Goal: Task Accomplishment & Management: Complete application form

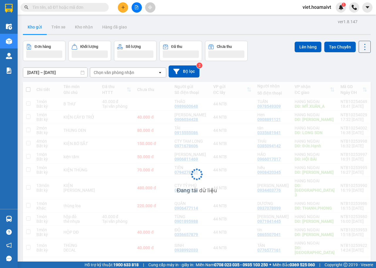
click at [288, 69] on div "[DATE] – [DATE] Press the down arrow key to interact with the calendar and sele…" at bounding box center [197, 72] width 348 height 12
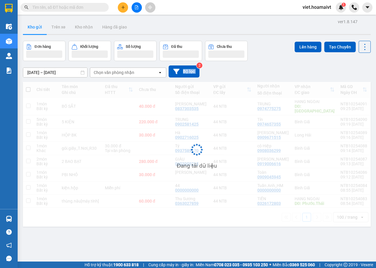
click at [288, 69] on div "[DATE] – [DATE] Press the down arrow key to interact with the calendar and sele…" at bounding box center [197, 72] width 348 height 12
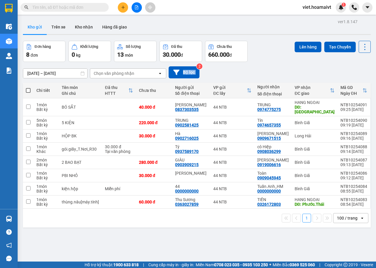
click at [288, 69] on div "[DATE] – [DATE] Press the down arrow key to interact with the calendar and sele…" at bounding box center [197, 72] width 348 height 12
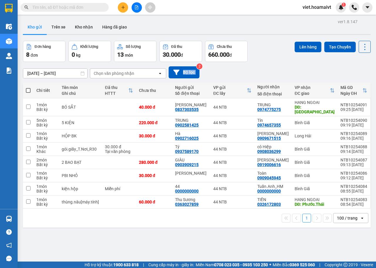
click at [288, 69] on div "[DATE] – [DATE] Press the down arrow key to interact with the calendar and sele…" at bounding box center [197, 72] width 348 height 12
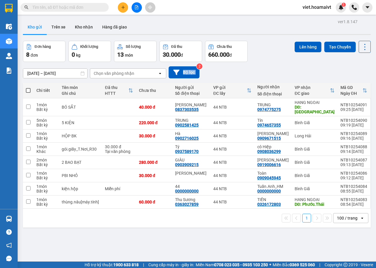
click at [288, 69] on div "[DATE] – [DATE] Press the down arrow key to interact with the calendar and sele…" at bounding box center [197, 72] width 348 height 12
click at [116, 74] on div "Chọn văn phòng nhận" at bounding box center [114, 74] width 41 height 6
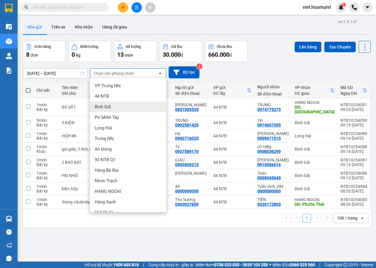
click at [108, 106] on span "Bình Giã" at bounding box center [103, 107] width 16 height 6
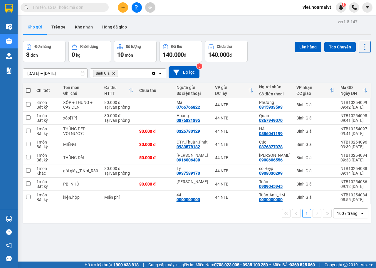
click at [27, 90] on span at bounding box center [28, 90] width 5 height 5
click at [28, 88] on input "checkbox" at bounding box center [28, 88] width 0 height 0
checkbox input "true"
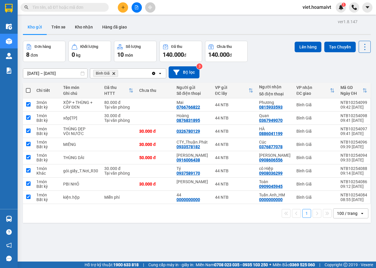
checkbox input "true"
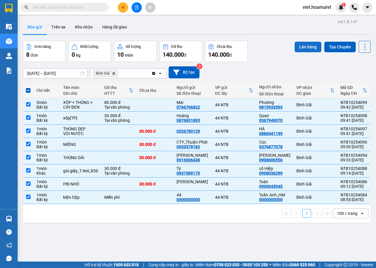
click at [305, 46] on button "Lên hàng" at bounding box center [308, 47] width 27 height 11
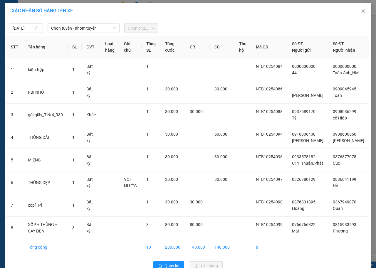
click at [84, 22] on div "14/10/2025 Chọn tuyến - nhóm tuyến Chọn chuyến" at bounding box center [188, 27] width 364 height 12
click at [84, 26] on span "Chọn tuyến - nhóm tuyến" at bounding box center [83, 28] width 65 height 9
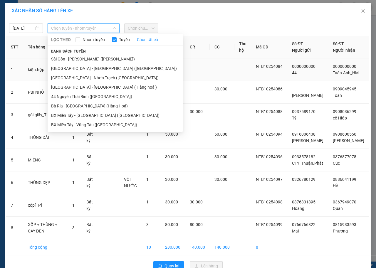
click at [83, 60] on li "Sài Gòn - [PERSON_NAME] ([PERSON_NAME])" at bounding box center [115, 58] width 135 height 9
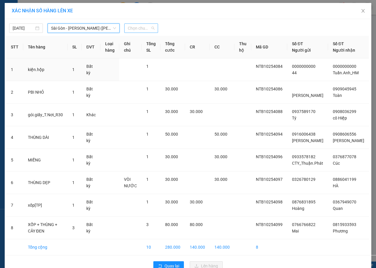
click at [136, 27] on span "Chọn chuyến" at bounding box center [141, 28] width 27 height 9
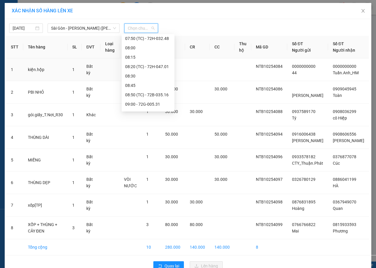
scroll to position [176, 0]
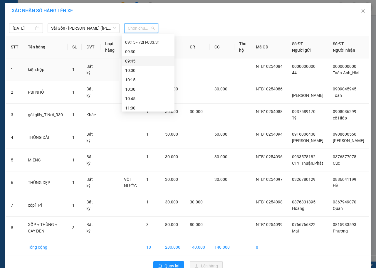
click at [145, 60] on div "09:45" at bounding box center [148, 61] width 46 height 6
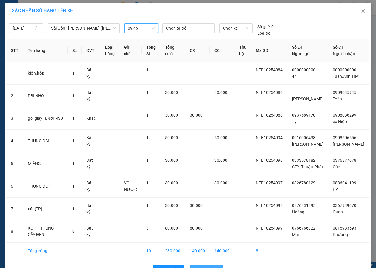
scroll to position [24, 0]
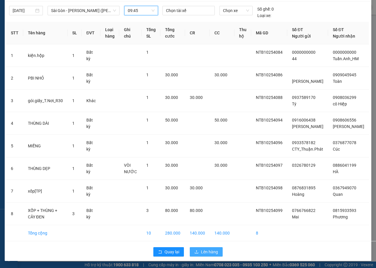
click at [203, 255] on span "Lên hàng" at bounding box center [209, 252] width 17 height 6
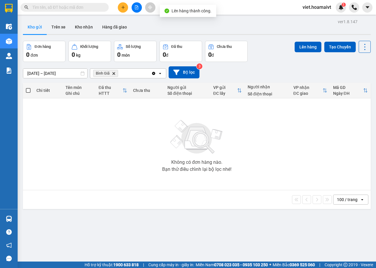
click at [112, 76] on span "Bình Giã Delete" at bounding box center [105, 73] width 25 height 7
click at [111, 74] on span "Bình Giã Delete" at bounding box center [105, 73] width 25 height 7
click at [114, 74] on icon "Delete" at bounding box center [114, 74] width 4 height 4
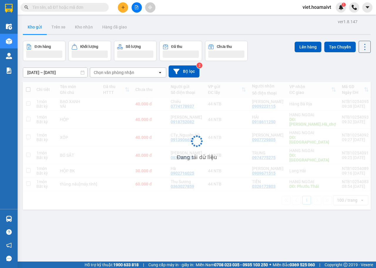
click at [289, 68] on div "[DATE] – [DATE] Press the down arrow key to interact with the calendar and sele…" at bounding box center [197, 72] width 348 height 12
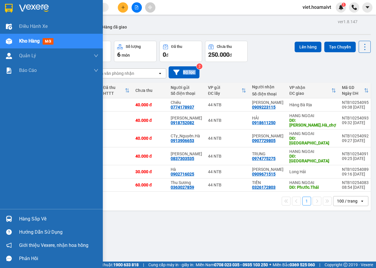
click at [35, 8] on img at bounding box center [34, 8] width 30 height 9
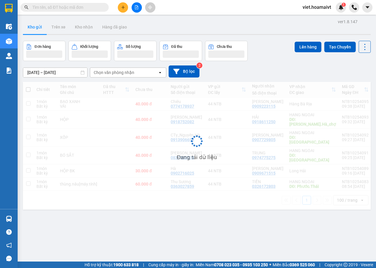
click at [266, 62] on div "[DATE] – [DATE] Press the down arrow key to interact with the calendar and sele…" at bounding box center [197, 71] width 348 height 21
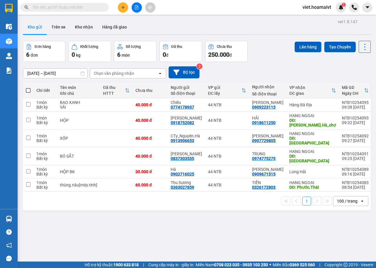
click at [267, 56] on div "ver 1.8.147 Kho gửi Trên xe Kho nhận Hàng đã giao Đơn hàng 6 đơn Khối lượng 0 k…" at bounding box center [197, 152] width 353 height 268
click at [267, 56] on div "Đơn hàng 6 đơn Khối lượng 0 kg Số lượng 6 món Đã thu 0 đ Chưa thu 250.000 đ Lên…" at bounding box center [197, 51] width 348 height 21
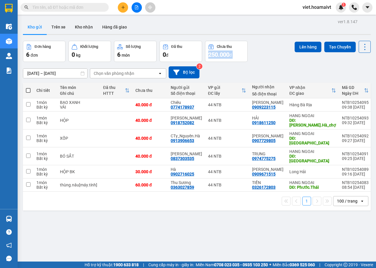
click at [267, 56] on div "Đơn hàng 6 đơn Khối lượng 0 kg Số lượng 6 món Đã thu 0 đ Chưa thu 250.000 đ Lên…" at bounding box center [197, 51] width 348 height 21
click at [120, 9] on button at bounding box center [123, 7] width 10 height 10
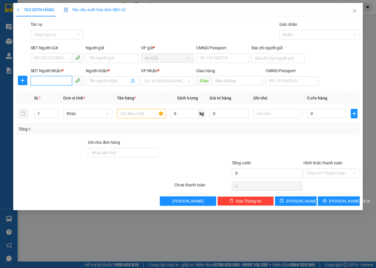
click at [60, 82] on input "SĐT Người Nhận *" at bounding box center [51, 80] width 41 height 9
type input "2783"
click at [62, 93] on div "0902702783 - HỆ" at bounding box center [57, 93] width 46 height 6
type input "76 Song Hành Q2"
type input "0902702783"
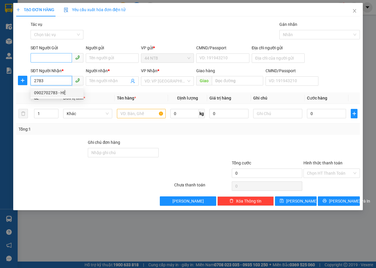
type input "HỆ"
type input "0902702783"
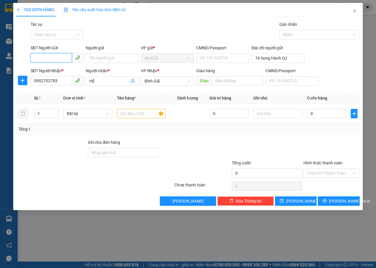
click at [67, 55] on input "SĐT Người Gửi" at bounding box center [51, 57] width 41 height 9
click at [60, 56] on input "SĐT Người Gửi" at bounding box center [51, 57] width 41 height 9
click at [145, 25] on div "Gói vận chuyển * Tiêu chuẩn Tác vụ Chọn tác vụ Gán nhãn Nhãn" at bounding box center [195, 31] width 332 height 21
click at [60, 61] on input "SĐT Người Gửi" at bounding box center [51, 57] width 41 height 9
drag, startPoint x: 49, startPoint y: 58, endPoint x: 1, endPoint y: 64, distance: 48.0
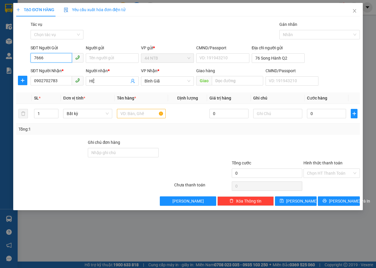
click at [1, 63] on div "TẠO ĐƠN HÀNG Yêu cầu xuất hóa đơn điện tử Transit Pickup Surcharge Ids Transit …" at bounding box center [188, 134] width 376 height 268
type input "0932661666"
click at [64, 70] on div "0932661666 - Thủy" at bounding box center [57, 70] width 46 height 6
type input "Thủy"
type input "079074007818"
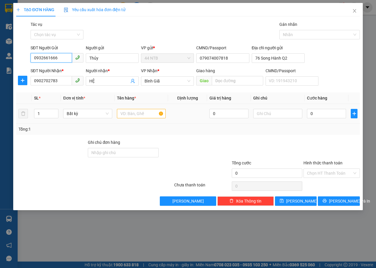
type input "0932661666"
click at [125, 114] on input "text" at bounding box center [141, 113] width 49 height 9
type input "XỐP"
click at [335, 115] on input "0" at bounding box center [326, 113] width 39 height 9
type input "5"
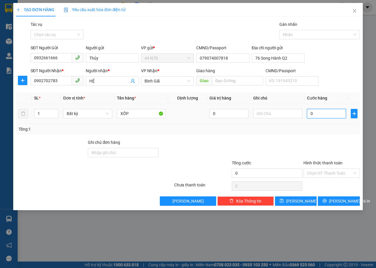
type input "5"
type input "50"
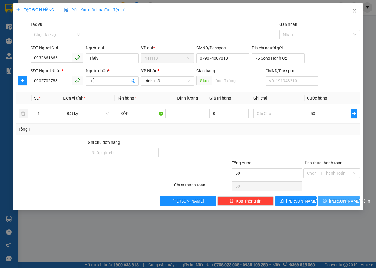
type input "50.000"
click at [340, 200] on span "Lưu và In" at bounding box center [349, 201] width 41 height 6
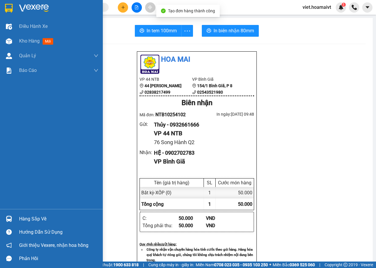
click at [26, 12] on img at bounding box center [34, 8] width 30 height 9
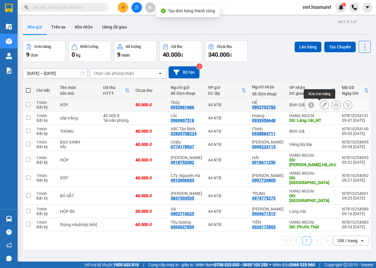
click at [320, 103] on button at bounding box center [324, 105] width 8 height 10
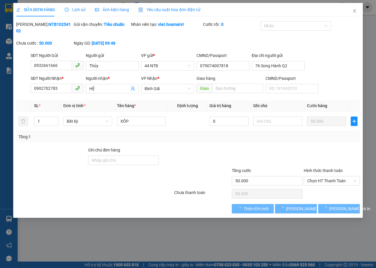
type input "0932661666"
type input "Thủy"
type input "079074007818"
type input "76 Song Hành Q2"
type input "0902702783"
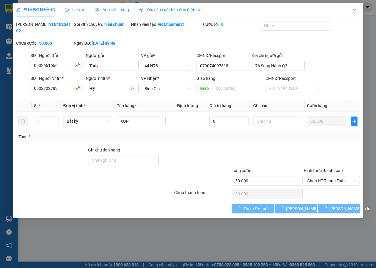
type input "HỆ"
type input "50.000"
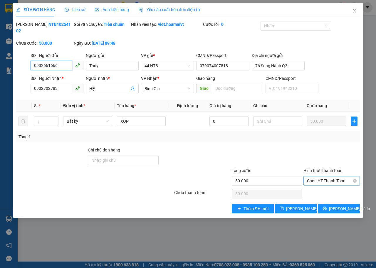
click at [323, 180] on span "Chọn HT Thanh Toán" at bounding box center [331, 181] width 49 height 9
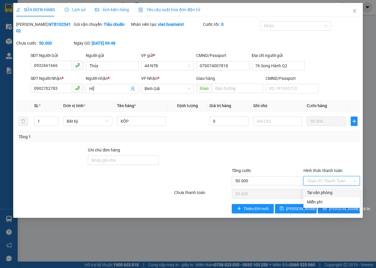
click at [323, 192] on div "Tại văn phòng" at bounding box center [331, 193] width 49 height 6
type input "0"
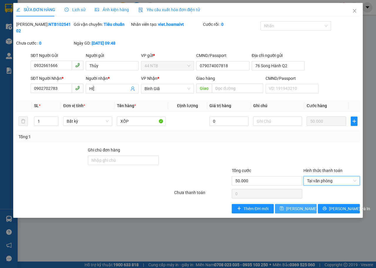
click at [304, 212] on span "Lưu thay đổi" at bounding box center [309, 209] width 47 height 6
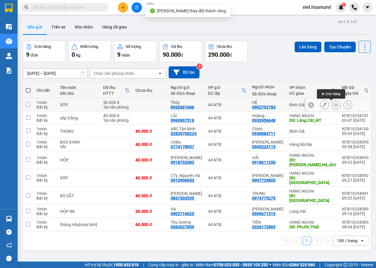
click at [334, 103] on icon at bounding box center [336, 105] width 4 height 4
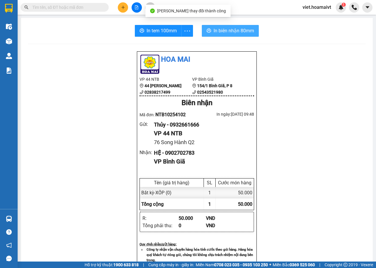
click at [230, 30] on span "In biên nhận 80mm" at bounding box center [234, 30] width 41 height 7
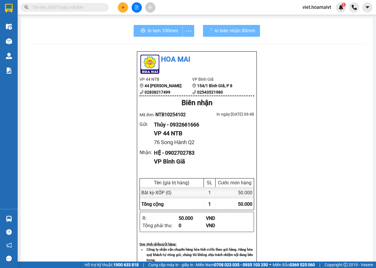
click at [301, 185] on div "Hoa Mai VP 44 NTB 44 Nguyễn Thái Bình 02838217499 VP Bình Giã 154/1 Bình Giã,…" at bounding box center [197, 246] width 338 height 390
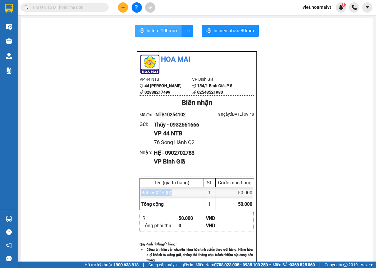
click at [140, 31] on icon "printer" at bounding box center [142, 30] width 5 height 5
click at [82, 52] on div "Hoa Mai VP 44 NTB 44 Nguyễn Thái Bình 02838217499 VP Bình Giã 154/1 Bình Giã,…" at bounding box center [197, 246] width 338 height 390
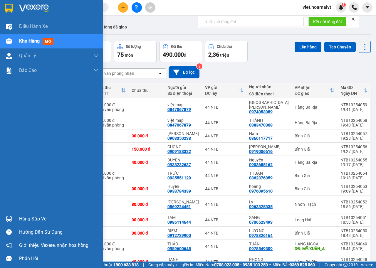
click at [17, 3] on div at bounding box center [51, 9] width 103 height 19
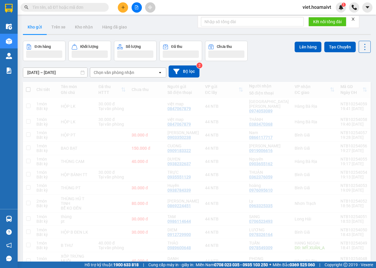
click at [282, 68] on div "[DATE] – [DATE] Press the down arrow key to interact with the calendar and sele…" at bounding box center [197, 72] width 348 height 12
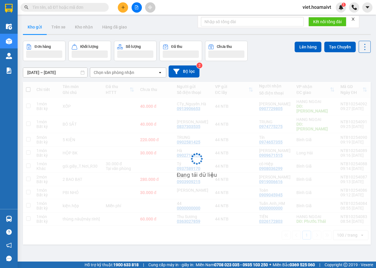
click at [282, 68] on div "[DATE] – [DATE] Press the down arrow key to interact with the calendar and sele…" at bounding box center [197, 72] width 348 height 12
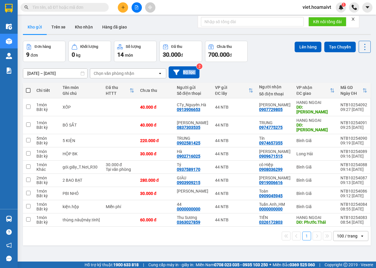
click at [282, 68] on div "[DATE] – [DATE] Press the down arrow key to interact with the calendar and sele…" at bounding box center [197, 72] width 348 height 12
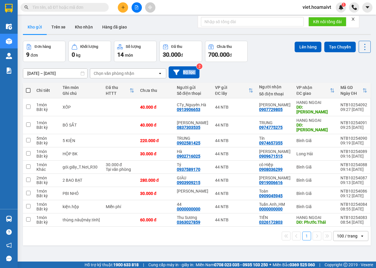
click at [282, 68] on div "[DATE] – [DATE] Press the down arrow key to interact with the calendar and sele…" at bounding box center [197, 72] width 348 height 12
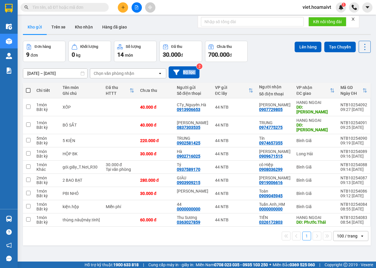
click at [282, 68] on div "[DATE] – [DATE] Press the down arrow key to interact with the calendar and sele…" at bounding box center [197, 72] width 348 height 12
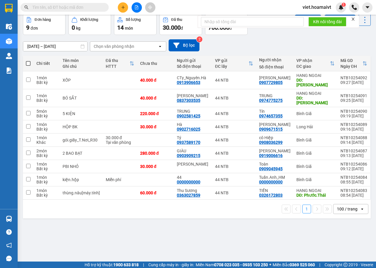
click at [222, 251] on div "ver 1.8.147 Kho gửi Trên xe [PERSON_NAME] Hàng đã [PERSON_NAME] hàng 9 đơn [PER…" at bounding box center [197, 125] width 353 height 268
click at [179, 218] on div "ver 1.8.147 Kho gửi Trên xe [PERSON_NAME] Hàng đã [PERSON_NAME] hàng 9 đơn [PER…" at bounding box center [197, 125] width 353 height 268
click at [263, 45] on div "[DATE] – [DATE] Press the down arrow key to interact with the calendar and sele…" at bounding box center [197, 45] width 348 height 12
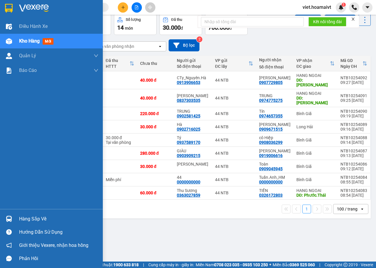
click at [32, 9] on img at bounding box center [34, 8] width 30 height 9
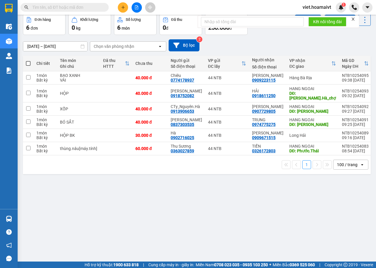
click at [243, 44] on div "[DATE] – [DATE] Press the down arrow key to interact with the calendar and sele…" at bounding box center [197, 45] width 348 height 12
click at [134, 8] on button at bounding box center [137, 7] width 10 height 10
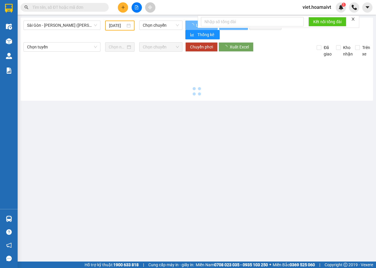
type input "[DATE]"
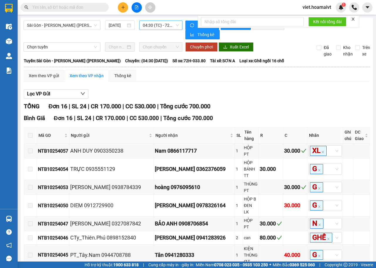
drag, startPoint x: 163, startPoint y: 22, endPoint x: 159, endPoint y: 22, distance: 4.1
click at [163, 22] on span "04:30 (TC) - 72H-033.80" at bounding box center [161, 25] width 36 height 9
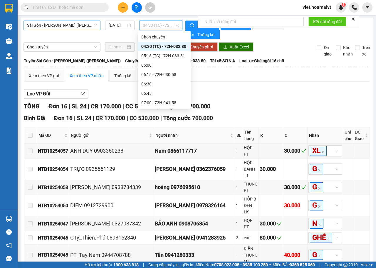
click at [84, 28] on span "Sài Gòn - [PERSON_NAME] ([PERSON_NAME])" at bounding box center [62, 25] width 70 height 9
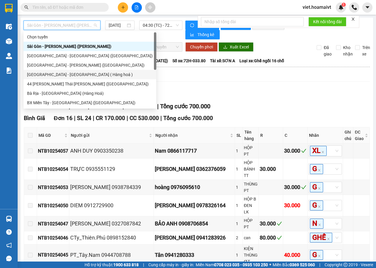
click at [72, 73] on div "[GEOGRAPHIC_DATA] - [GEOGRAPHIC_DATA] ( Hàng hoá )" at bounding box center [90, 74] width 126 height 6
type input "[DATE]"
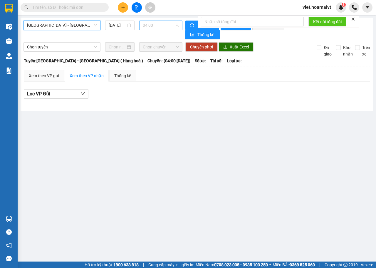
click at [156, 25] on span "04:00" at bounding box center [161, 25] width 36 height 9
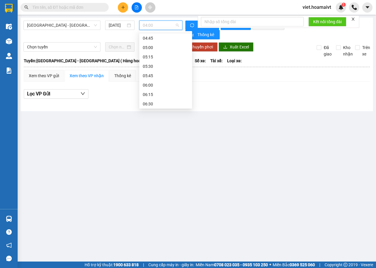
scroll to position [88, 0]
click at [168, 72] on div "07:00 - 72B-029.67" at bounding box center [166, 71] width 46 height 6
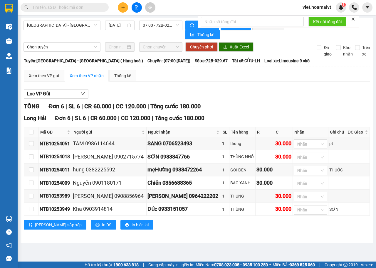
click at [236, 79] on div "Xem theo VP gửi Xem theo VP nhận Thống kê" at bounding box center [197, 76] width 346 height 12
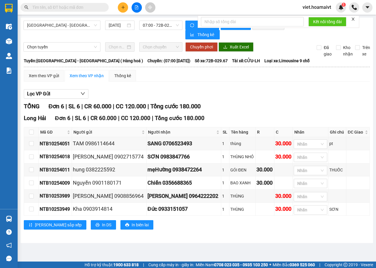
click at [236, 79] on div "Xem theo VP gửi Xem theo VP nhận Thống kê" at bounding box center [197, 76] width 346 height 12
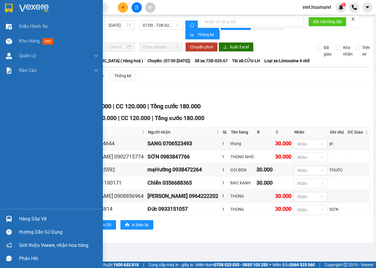
click at [28, 10] on img at bounding box center [34, 8] width 30 height 9
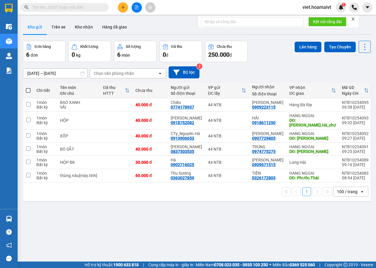
click at [276, 68] on div "[DATE] – [DATE] Press the down arrow key to interact with the calendar and sele…" at bounding box center [197, 72] width 348 height 12
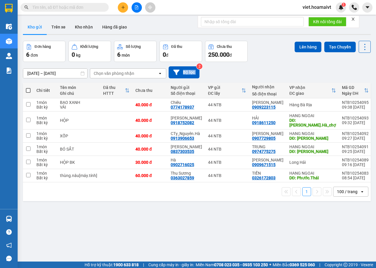
click at [276, 68] on div "[DATE] – [DATE] Press the down arrow key to interact with the calendar and sele…" at bounding box center [197, 72] width 348 height 12
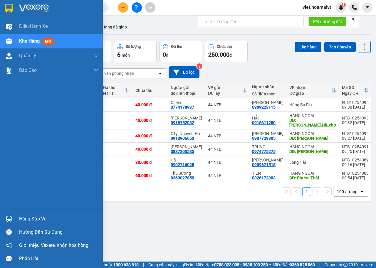
click at [35, 13] on div at bounding box center [51, 9] width 103 height 19
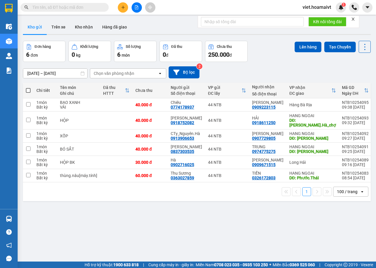
click at [277, 67] on div "[DATE] – [DATE] Press the down arrow key to interact with the calendar and sele…" at bounding box center [197, 72] width 348 height 12
click at [136, 8] on icon "file-add" at bounding box center [137, 7] width 4 height 4
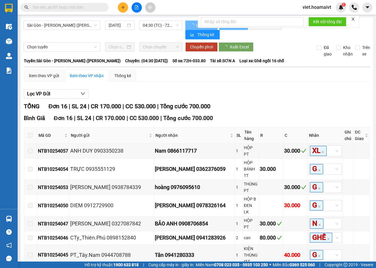
click at [283, 93] on div "Lọc VP Gửi" at bounding box center [197, 94] width 346 height 10
click at [172, 28] on span "04:30 (TC) - 72H-033.80" at bounding box center [161, 25] width 36 height 9
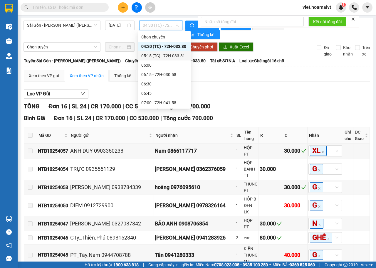
click at [169, 54] on div "05:15 (TC) - 72H-033.81" at bounding box center [164, 56] width 46 height 6
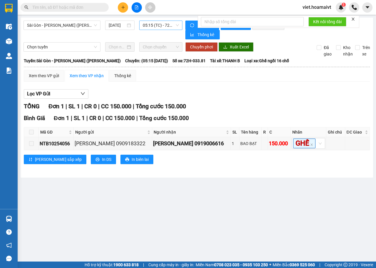
click at [167, 25] on span "05:15 (TC) - 72H-033.81" at bounding box center [161, 25] width 36 height 9
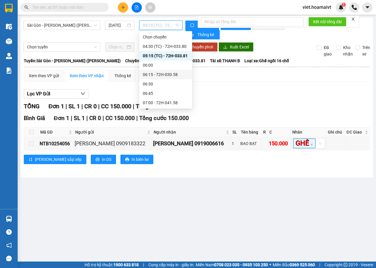
click at [163, 75] on div "06:15 - 72H-030.58" at bounding box center [166, 74] width 46 height 6
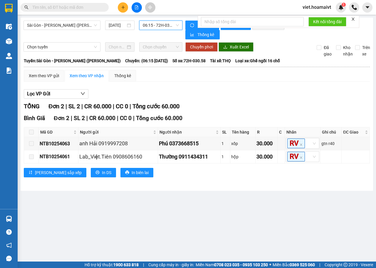
click at [284, 93] on div "Lọc VP Gửi" at bounding box center [197, 94] width 346 height 10
click at [166, 25] on span "06:15 - 72H-030.58" at bounding box center [161, 25] width 36 height 9
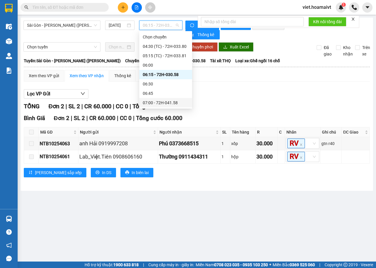
click at [166, 106] on div "07:00 - 72H-041.58" at bounding box center [166, 103] width 46 height 6
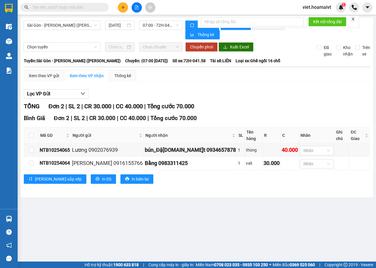
click at [269, 97] on div "Lọc VP Gửi" at bounding box center [197, 94] width 346 height 10
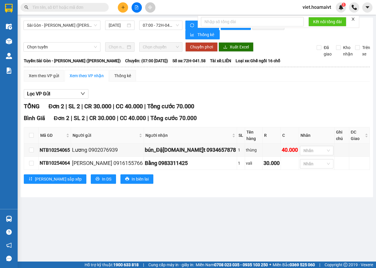
click at [269, 97] on div "Lọc VP Gửi" at bounding box center [197, 94] width 346 height 10
click at [32, 8] on span at bounding box center [65, 7] width 88 height 9
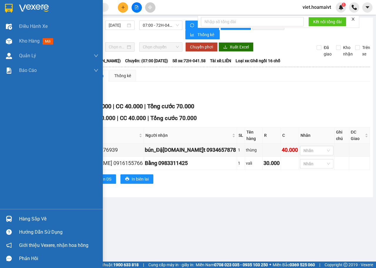
click at [23, 6] on img at bounding box center [34, 8] width 30 height 9
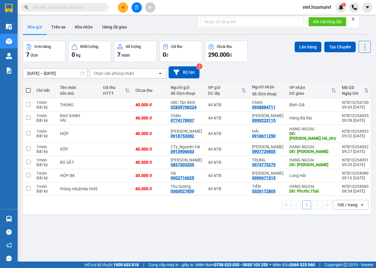
click at [270, 72] on div "[DATE] – [DATE] Press the down arrow key to interact with the calendar and sele…" at bounding box center [197, 72] width 348 height 12
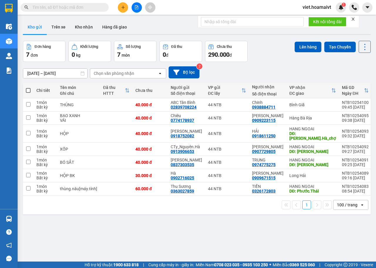
click at [77, 7] on input "text" at bounding box center [66, 7] width 69 height 6
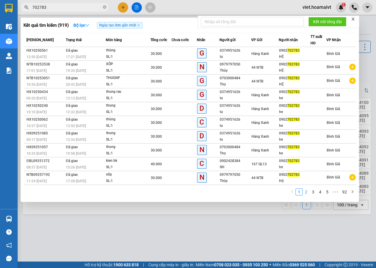
type input "702783"
click at [307, 194] on link "2" at bounding box center [306, 192] width 6 height 6
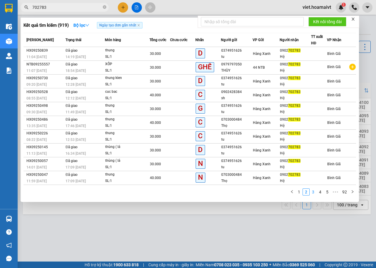
click at [315, 194] on link "3" at bounding box center [313, 192] width 6 height 6
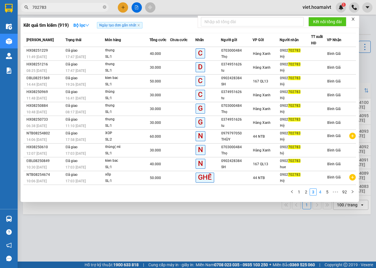
click at [319, 193] on link "4" at bounding box center [320, 192] width 6 height 6
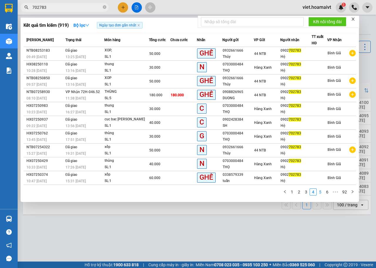
click at [321, 192] on link "5" at bounding box center [320, 192] width 6 height 6
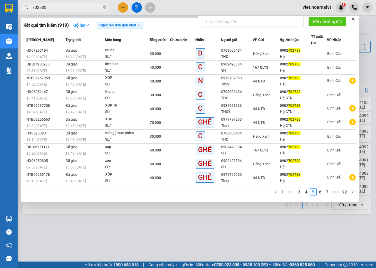
click at [155, 230] on div at bounding box center [188, 134] width 376 height 268
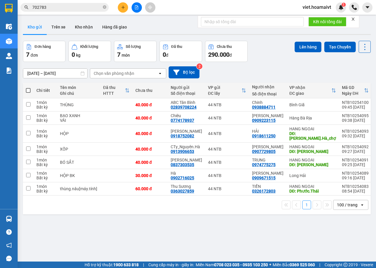
click at [78, 6] on input "702783" at bounding box center [66, 7] width 69 height 6
